Goal: Transaction & Acquisition: Purchase product/service

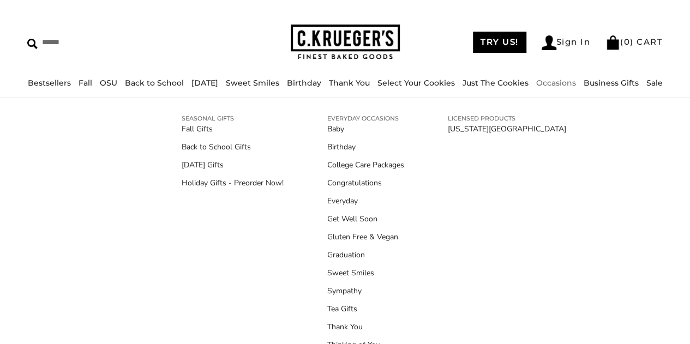
scroll to position [40, 0]
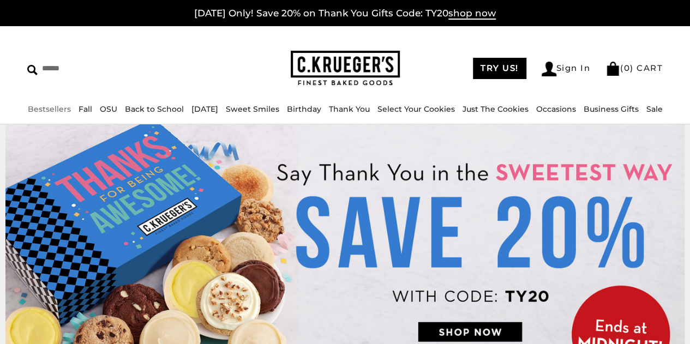
click at [52, 109] on link "Bestsellers" at bounding box center [49, 109] width 43 height 10
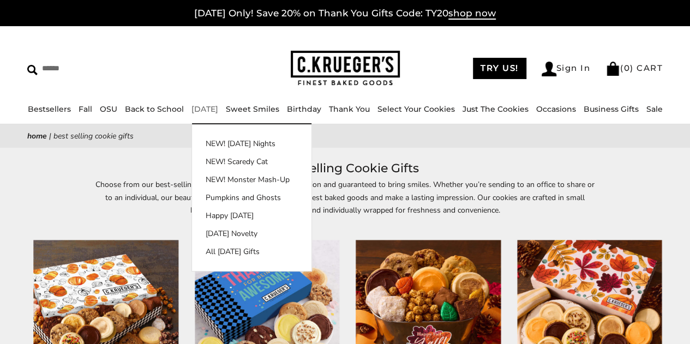
click at [217, 110] on link "[DATE]" at bounding box center [204, 109] width 27 height 10
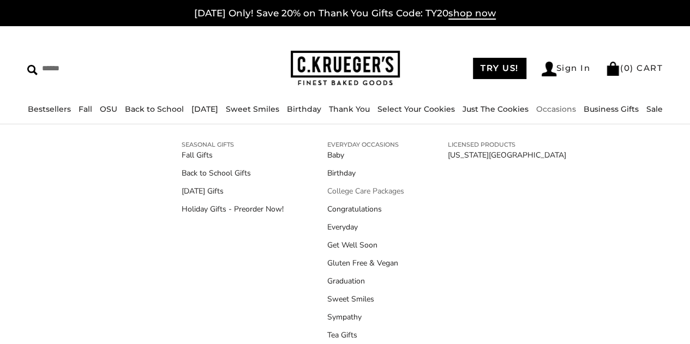
click at [381, 189] on link "College Care Packages" at bounding box center [365, 190] width 77 height 11
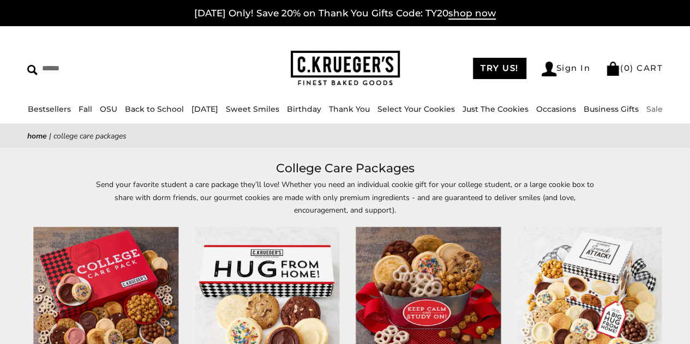
click at [657, 108] on link "Sale" at bounding box center [654, 109] width 16 height 10
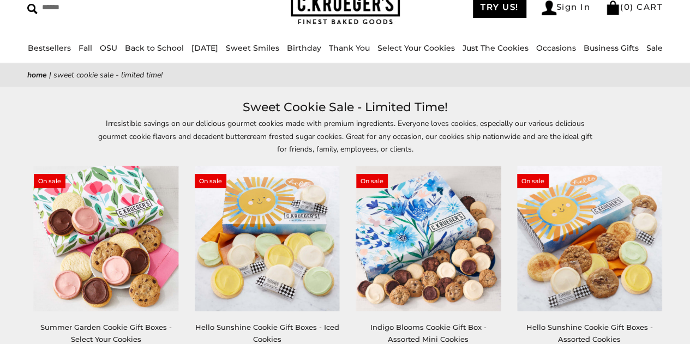
scroll to position [39, 0]
